Goal: Navigation & Orientation: Find specific page/section

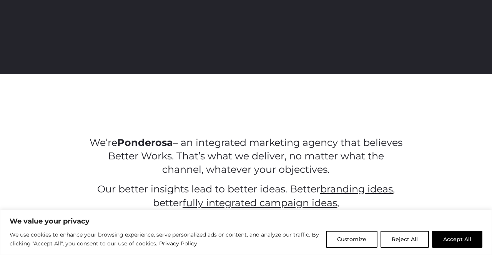
scroll to position [294, 0]
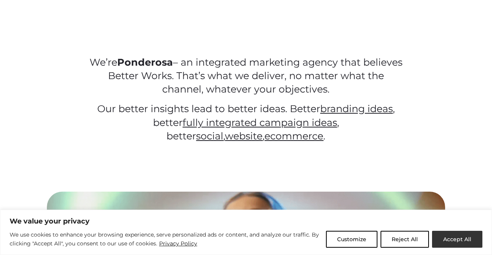
click at [453, 242] on button "Accept All" at bounding box center [457, 239] width 50 height 17
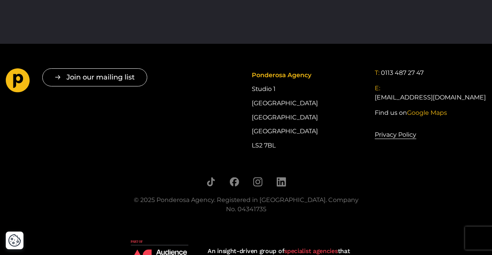
scroll to position [1402, 0]
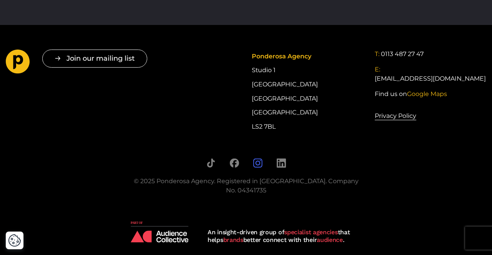
click at [260, 163] on icon "Follow us on Instagram" at bounding box center [257, 163] width 5 height 5
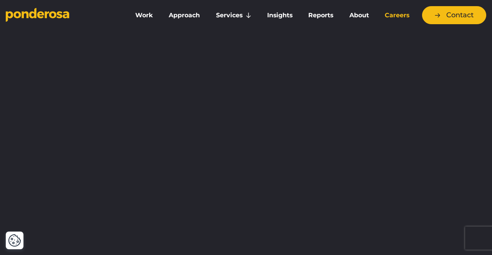
click at [394, 14] on link "Careers" at bounding box center [397, 15] width 37 height 16
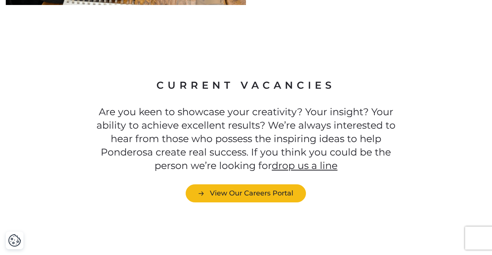
scroll to position [1963, 0]
